Goal: Navigation & Orientation: Understand site structure

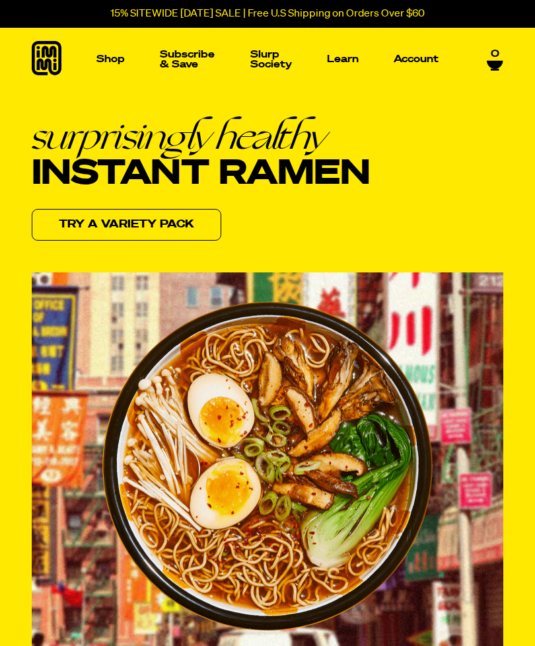
click at [122, 50] on link "Shop" at bounding box center [110, 59] width 39 height 63
click at [110, 52] on link "Shop" at bounding box center [110, 59] width 39 height 63
click at [112, 56] on p "Shop" at bounding box center [110, 59] width 28 height 10
click at [71, 151] on img "Main navigation" at bounding box center [69, 160] width 89 height 89
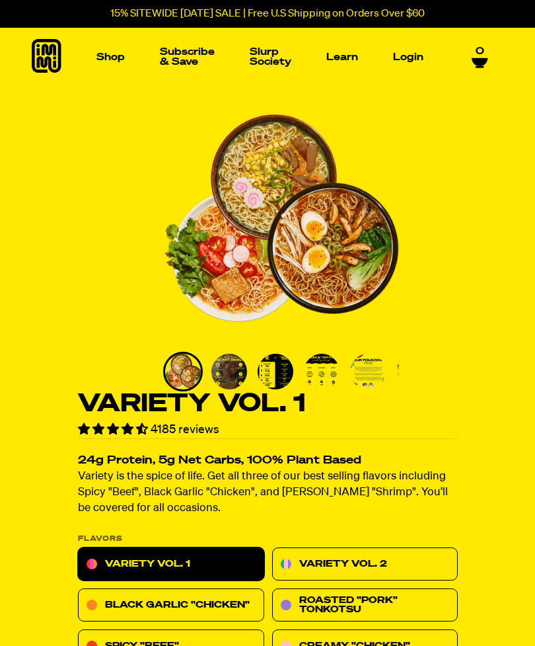
click at [484, 48] on link "0" at bounding box center [480, 57] width 17 height 22
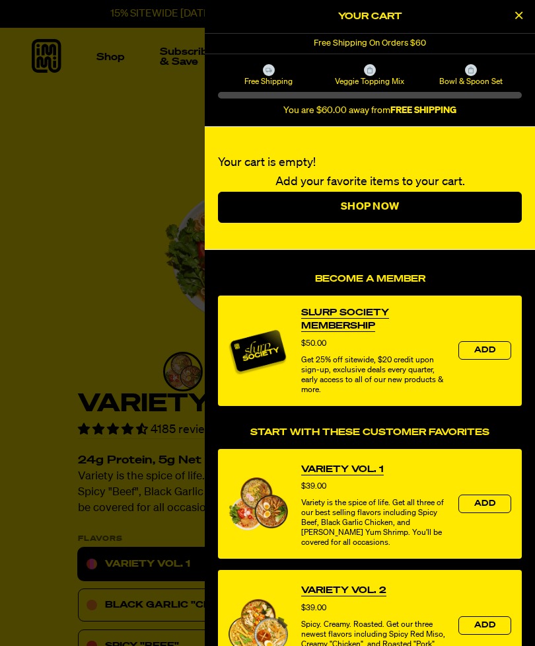
click at [86, 222] on div at bounding box center [267, 323] width 535 height 646
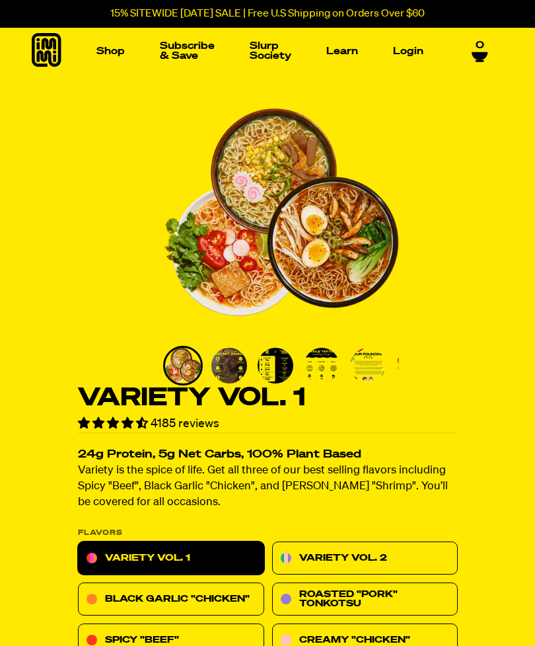
scroll to position [5, 0]
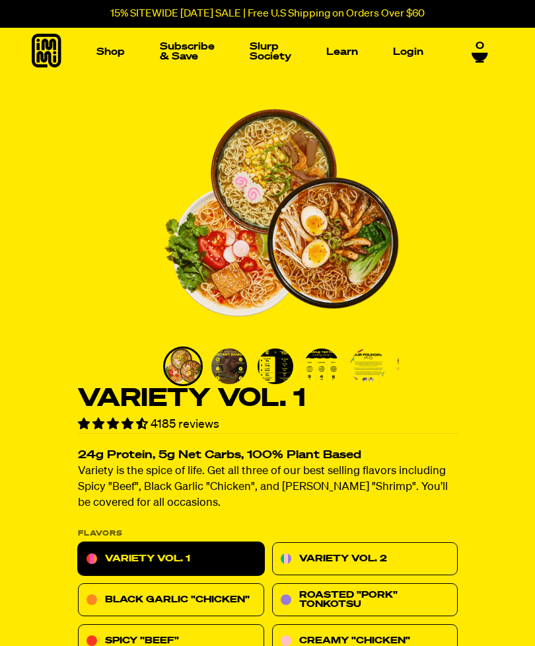
click at [54, 45] on icon at bounding box center [47, 51] width 30 height 34
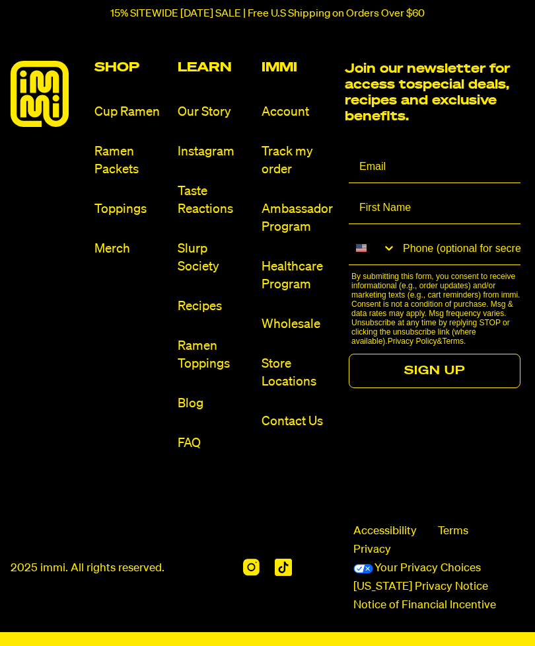
scroll to position [5978, 0]
click at [132, 121] on link "Cup Ramen" at bounding box center [131, 112] width 73 height 18
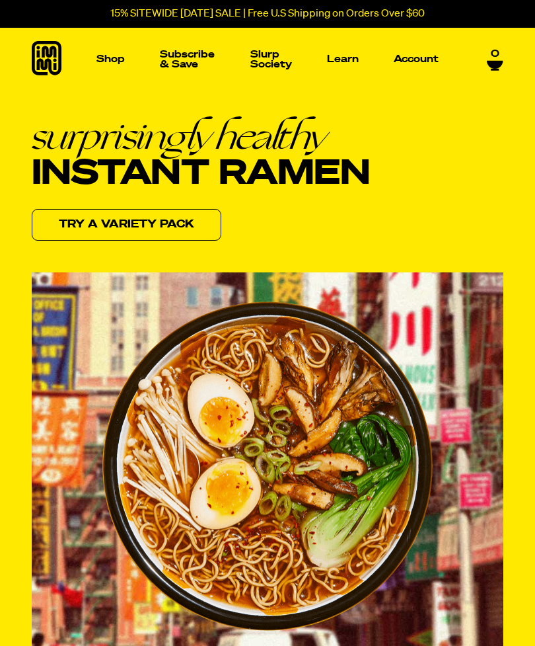
scroll to position [6020, 0]
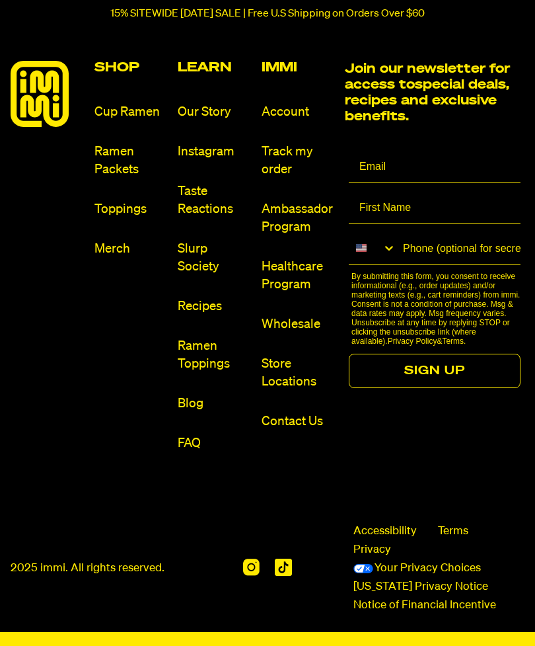
click at [298, 324] on link "Wholesale" at bounding box center [298, 324] width 73 height 18
click at [121, 163] on link "Ramen Packets" at bounding box center [131, 161] width 73 height 36
click at [194, 437] on link "FAQ" at bounding box center [214, 443] width 73 height 18
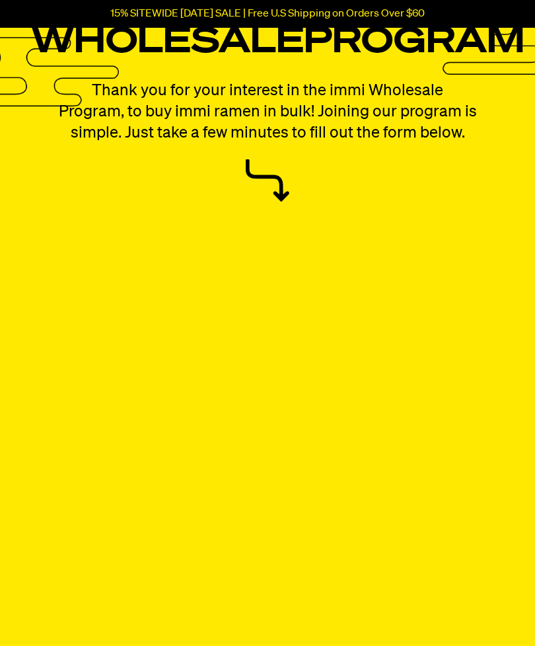
scroll to position [59, 0]
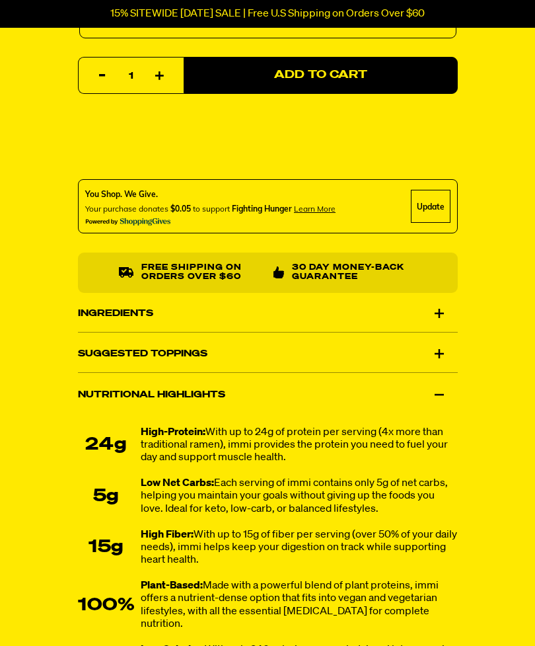
scroll to position [964, 0]
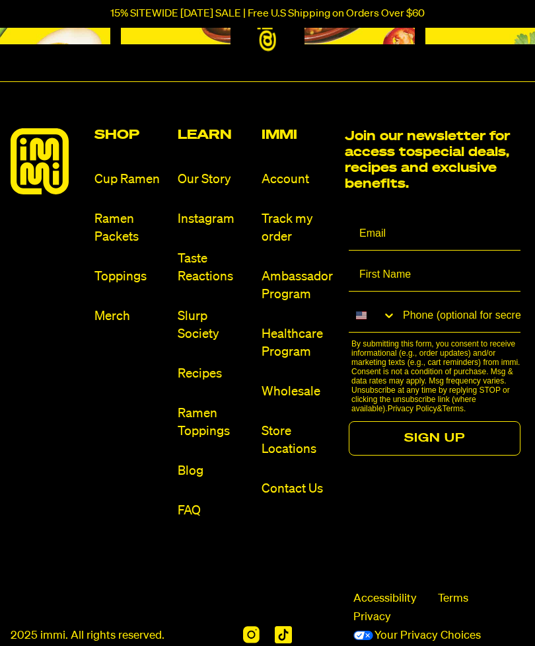
scroll to position [3127, 0]
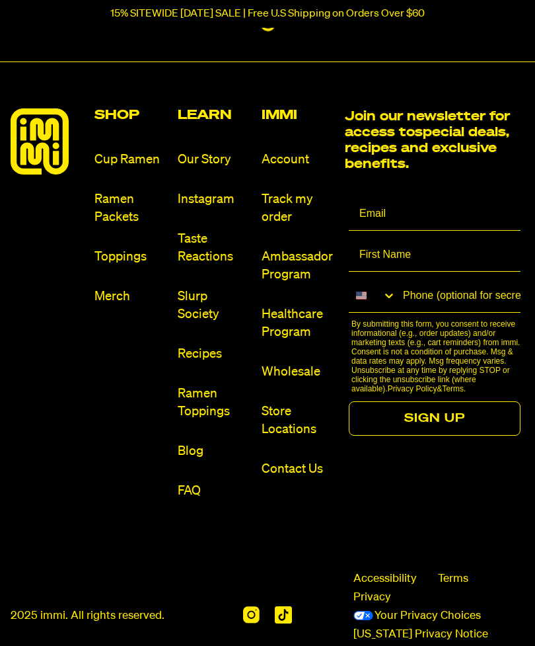
click at [310, 371] on link "Wholesale" at bounding box center [298, 372] width 73 height 18
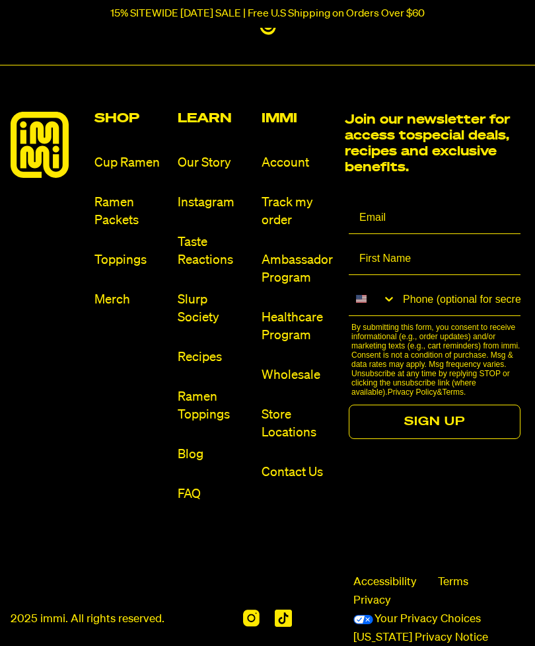
scroll to position [931, 0]
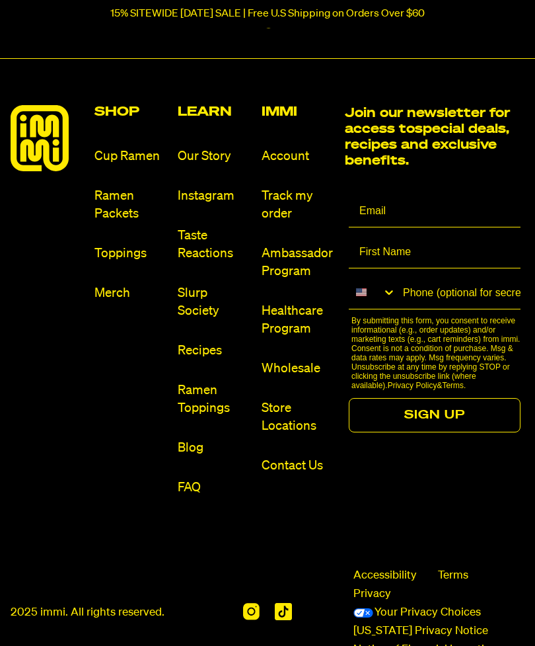
click at [189, 457] on link "Blog" at bounding box center [214, 449] width 73 height 18
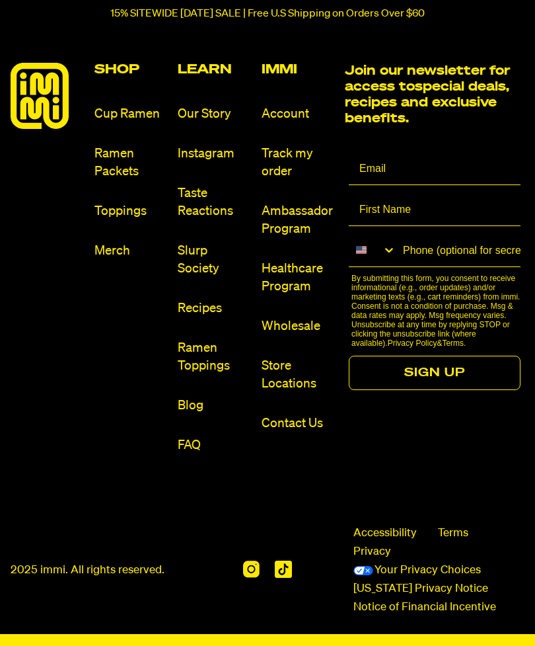
click at [310, 432] on link "Contact Us" at bounding box center [298, 423] width 73 height 18
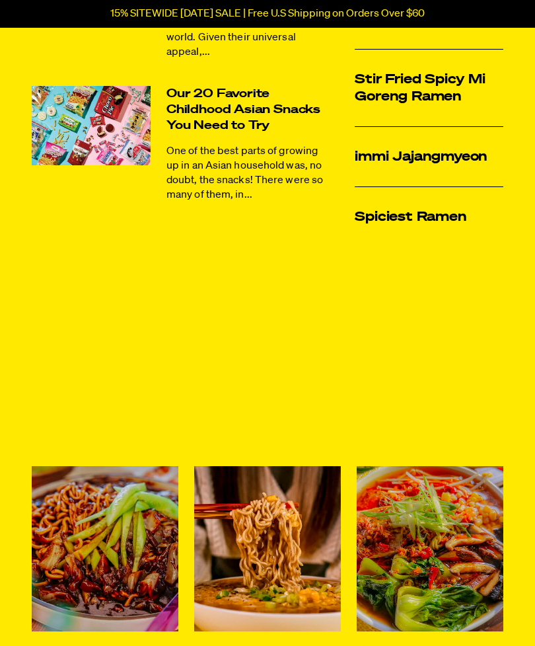
scroll to position [771, 0]
